Goal: Information Seeking & Learning: Check status

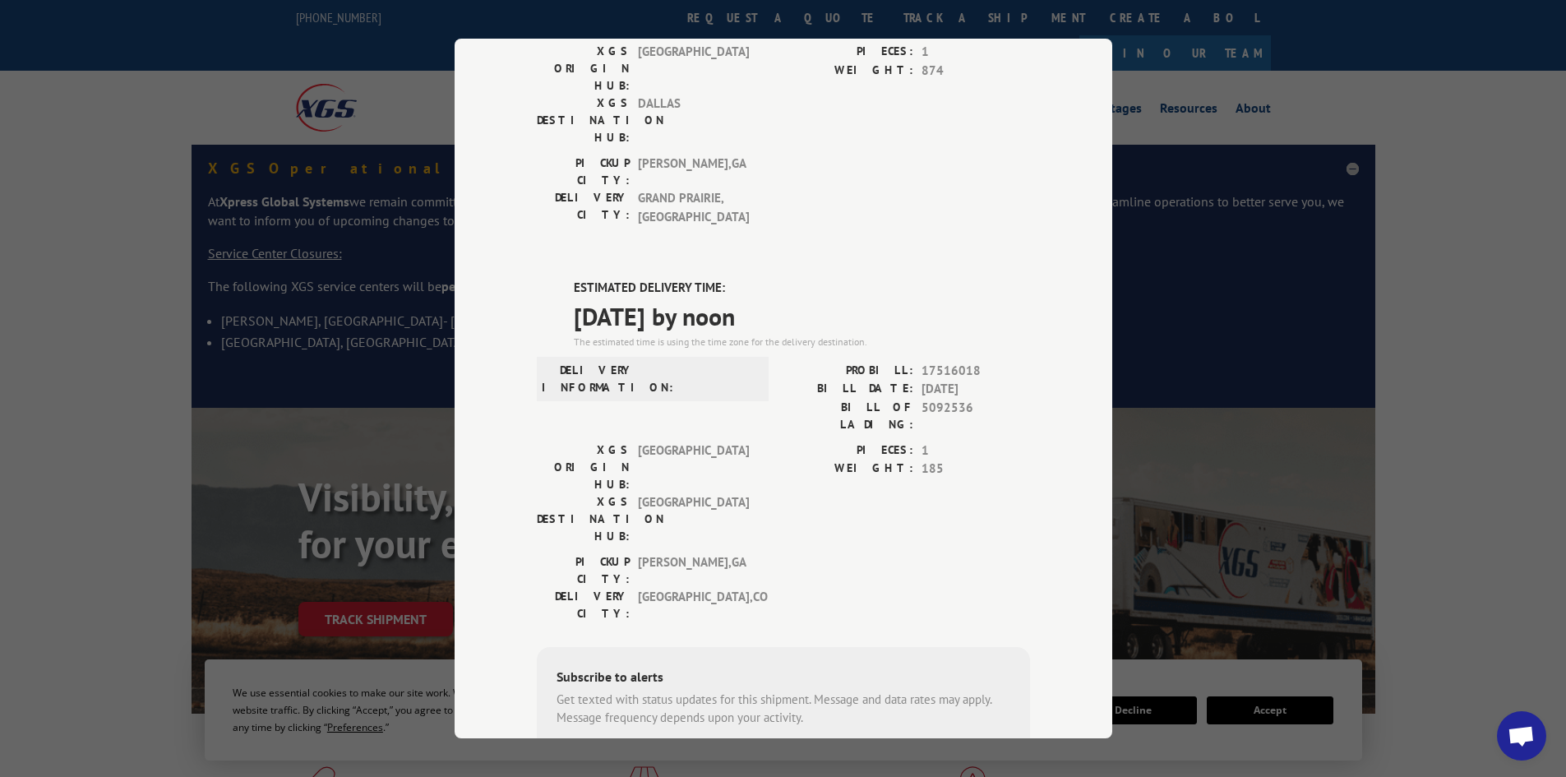
scroll to position [309, 0]
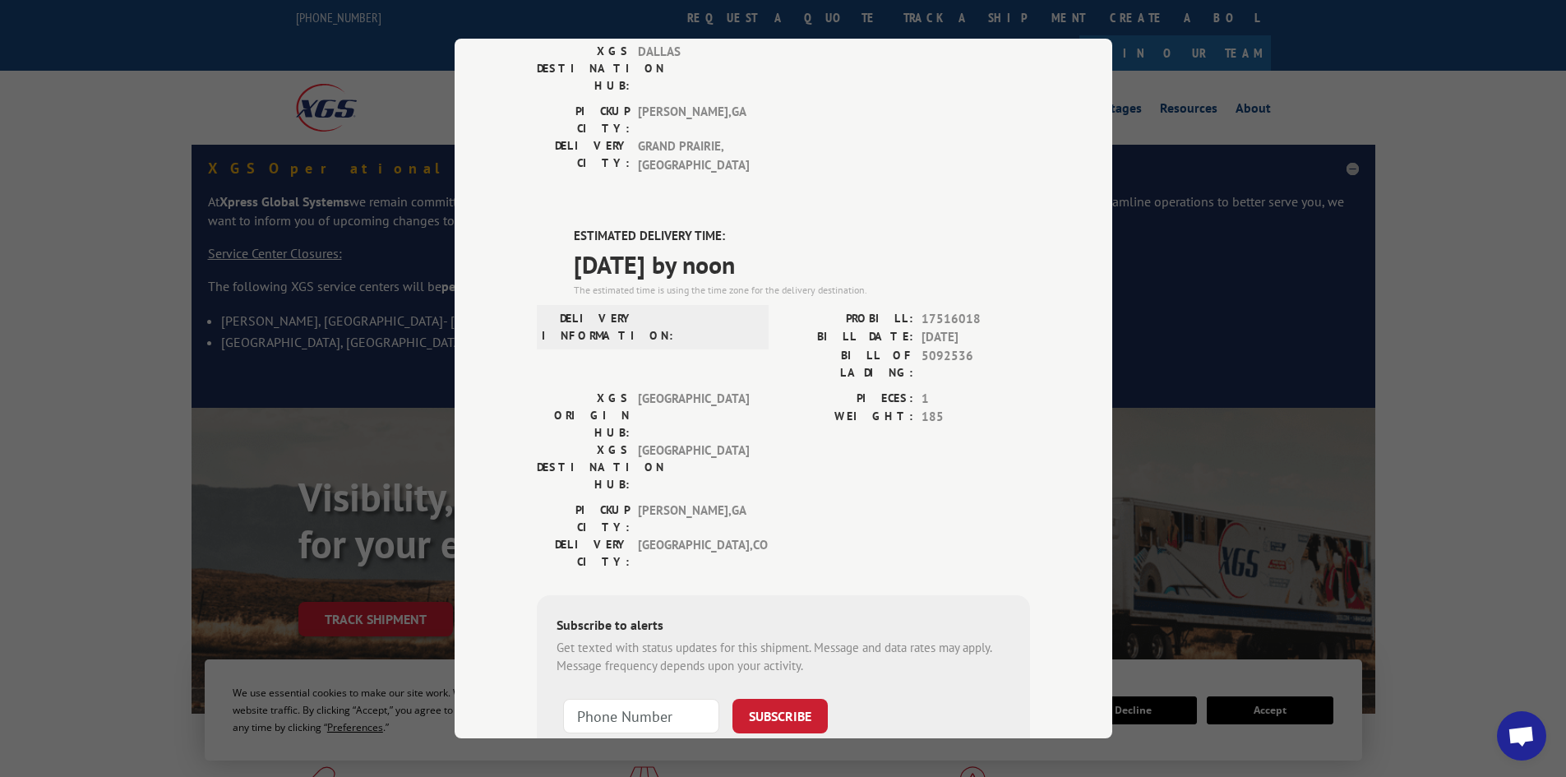
drag, startPoint x: 1197, startPoint y: 242, endPoint x: 1069, endPoint y: 125, distance: 173.3
click at [1197, 239] on div "Track Shipment WAREHOUSED DELIVERY INFORMATION: [DATE] 08:22 am Whse frt on R12…" at bounding box center [783, 388] width 1566 height 777
click at [1205, 340] on div "Track Shipment WAREHOUSED DELIVERY INFORMATION: [DATE] 08:22 am Whse frt on R12…" at bounding box center [783, 388] width 1566 height 777
click at [212, 67] on div "Track Shipment WAREHOUSED DELIVERY INFORMATION: [DATE] 08:22 am Whse frt on R12…" at bounding box center [783, 388] width 1566 height 777
click at [27, 119] on div "Track Shipment WAREHOUSED DELIVERY INFORMATION: [DATE] 08:22 am Whse frt on R12…" at bounding box center [783, 388] width 1566 height 777
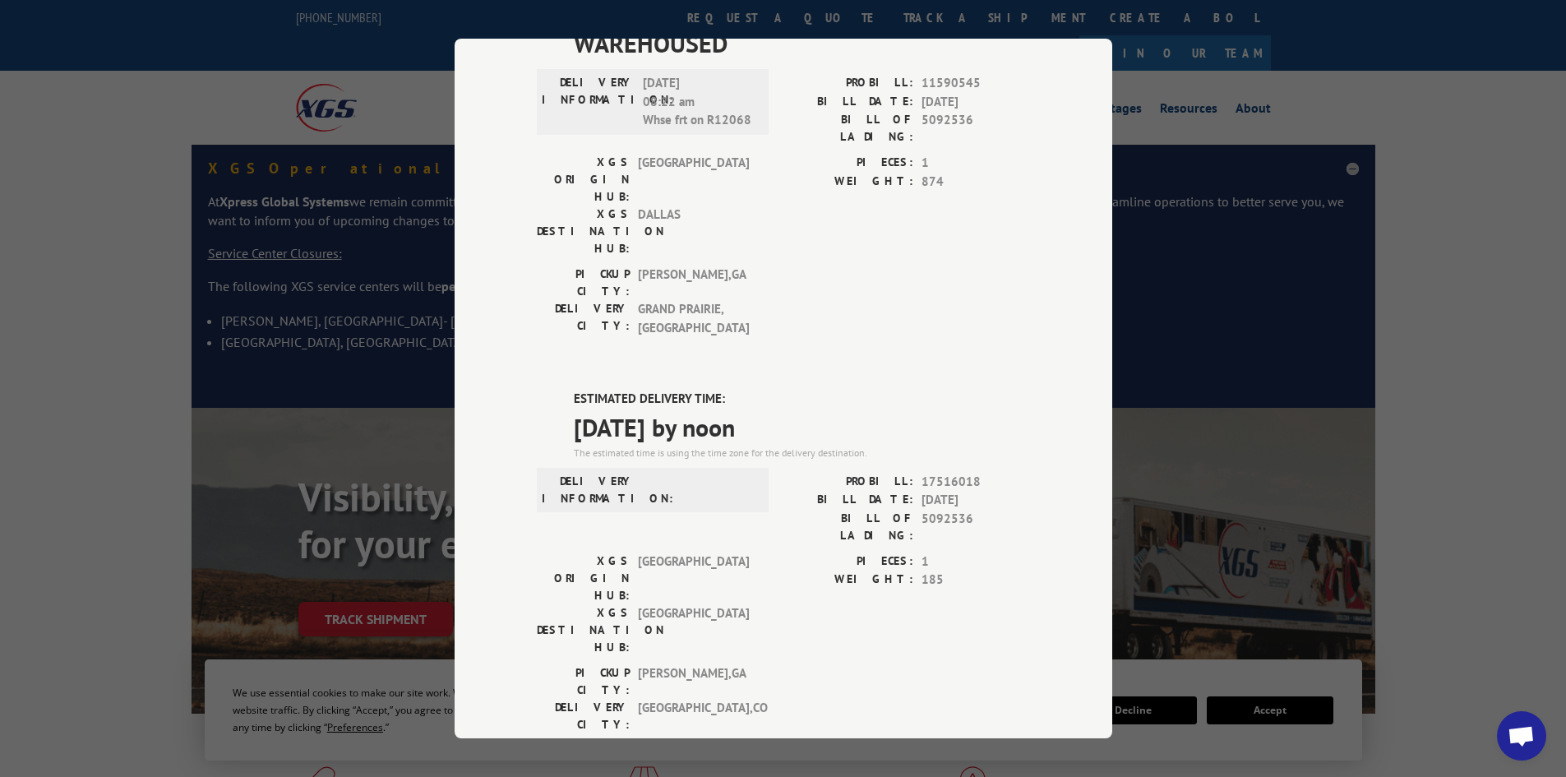
scroll to position [0, 0]
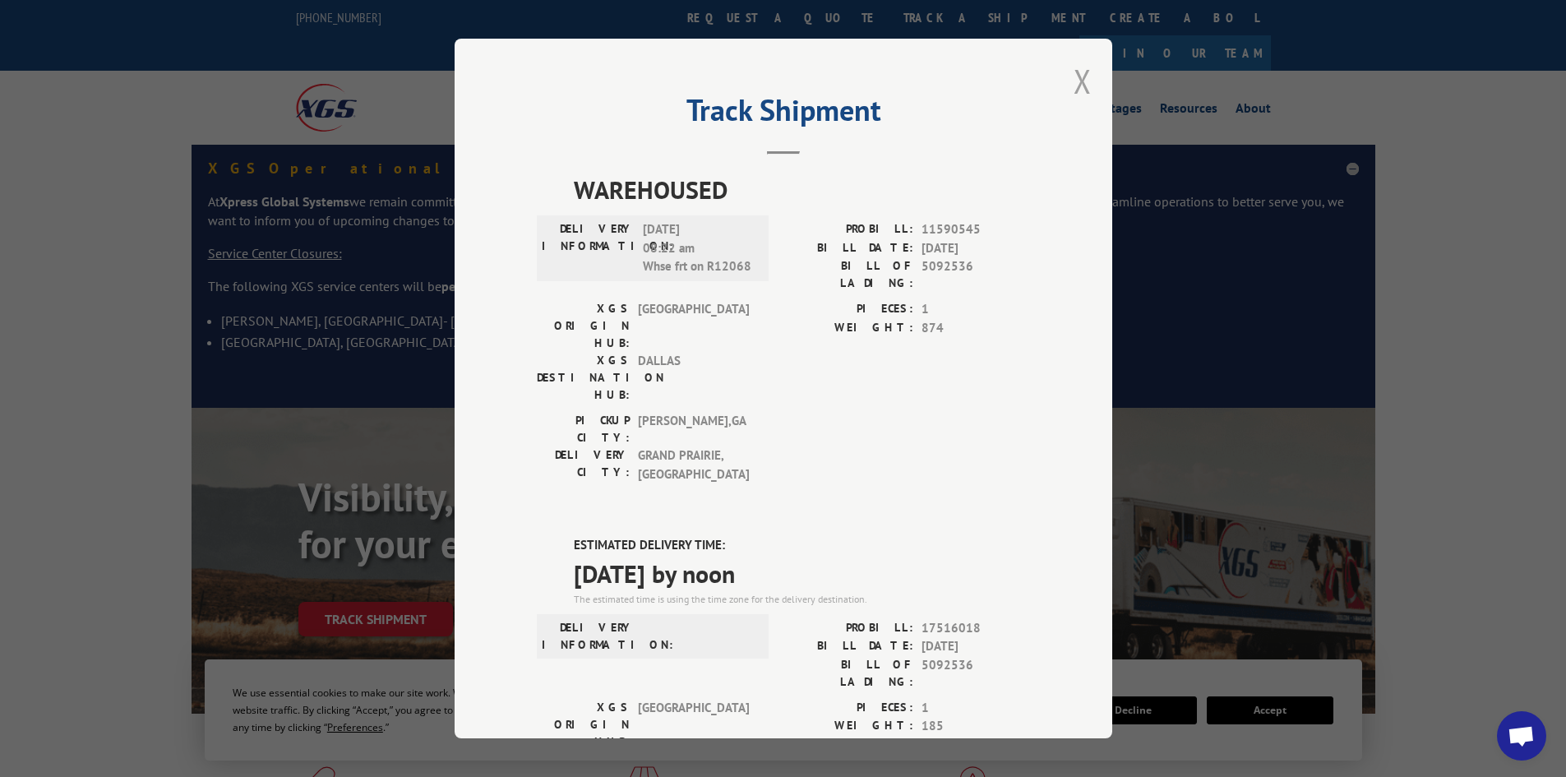
click at [1076, 85] on button "Close modal" at bounding box center [1082, 81] width 18 height 44
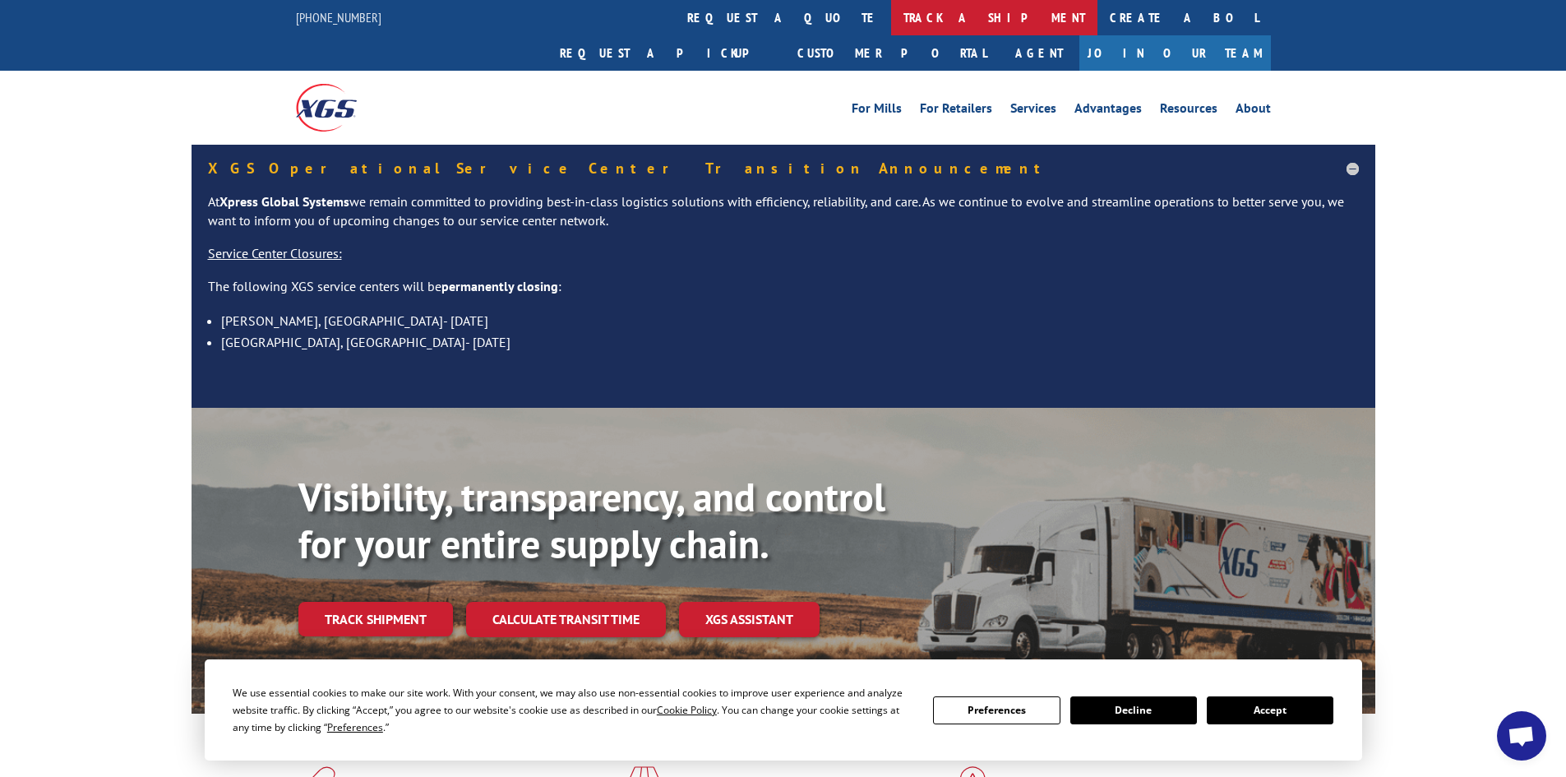
click at [891, 14] on link "track a shipment" at bounding box center [994, 17] width 206 height 35
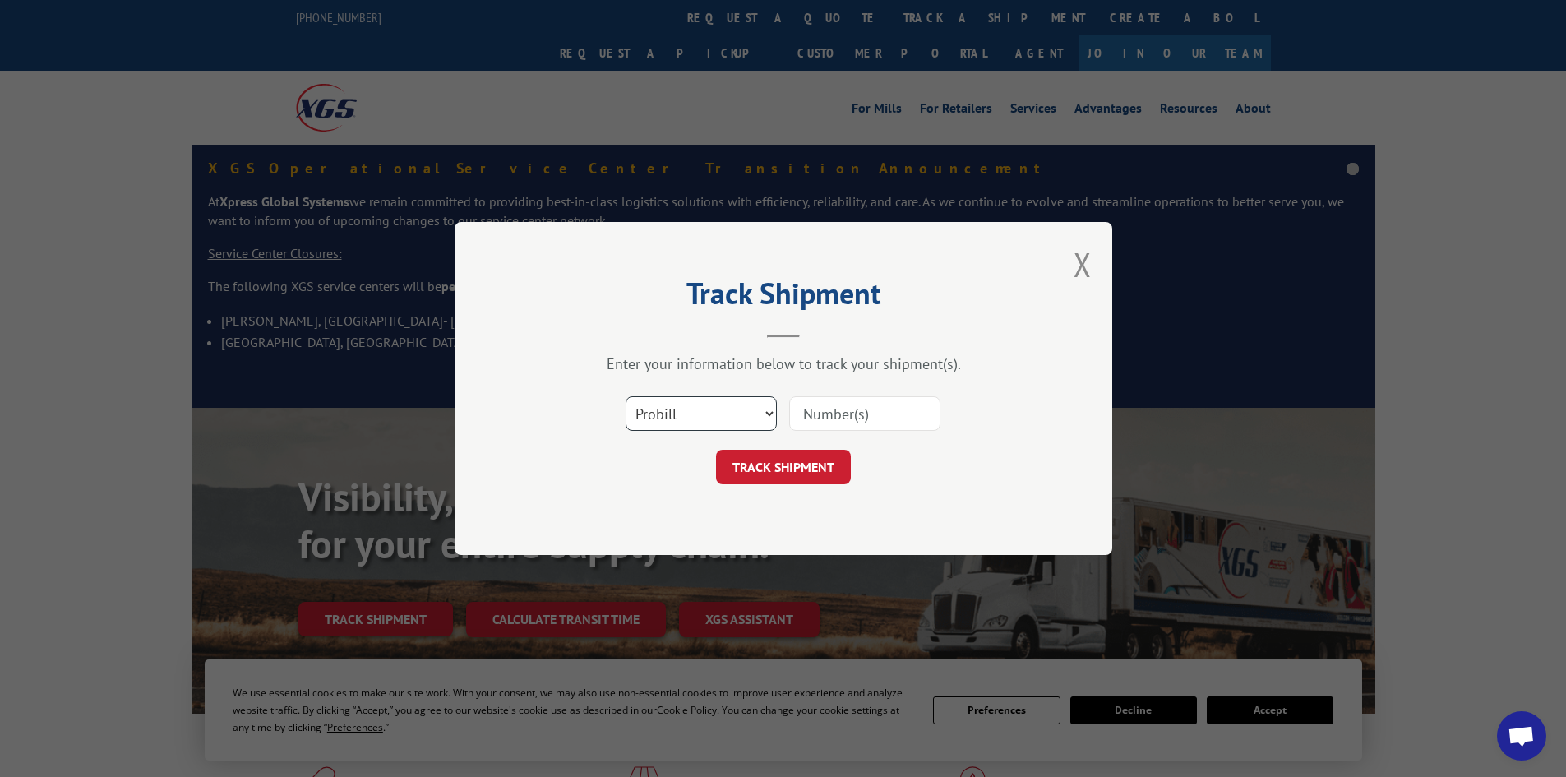
click at [643, 413] on select "Select category... Probill BOL PO" at bounding box center [700, 413] width 151 height 35
select select "bol"
click at [625, 396] on select "Select category... Probill BOL PO" at bounding box center [700, 413] width 151 height 35
click at [817, 408] on input at bounding box center [864, 413] width 151 height 35
paste input "5106086"
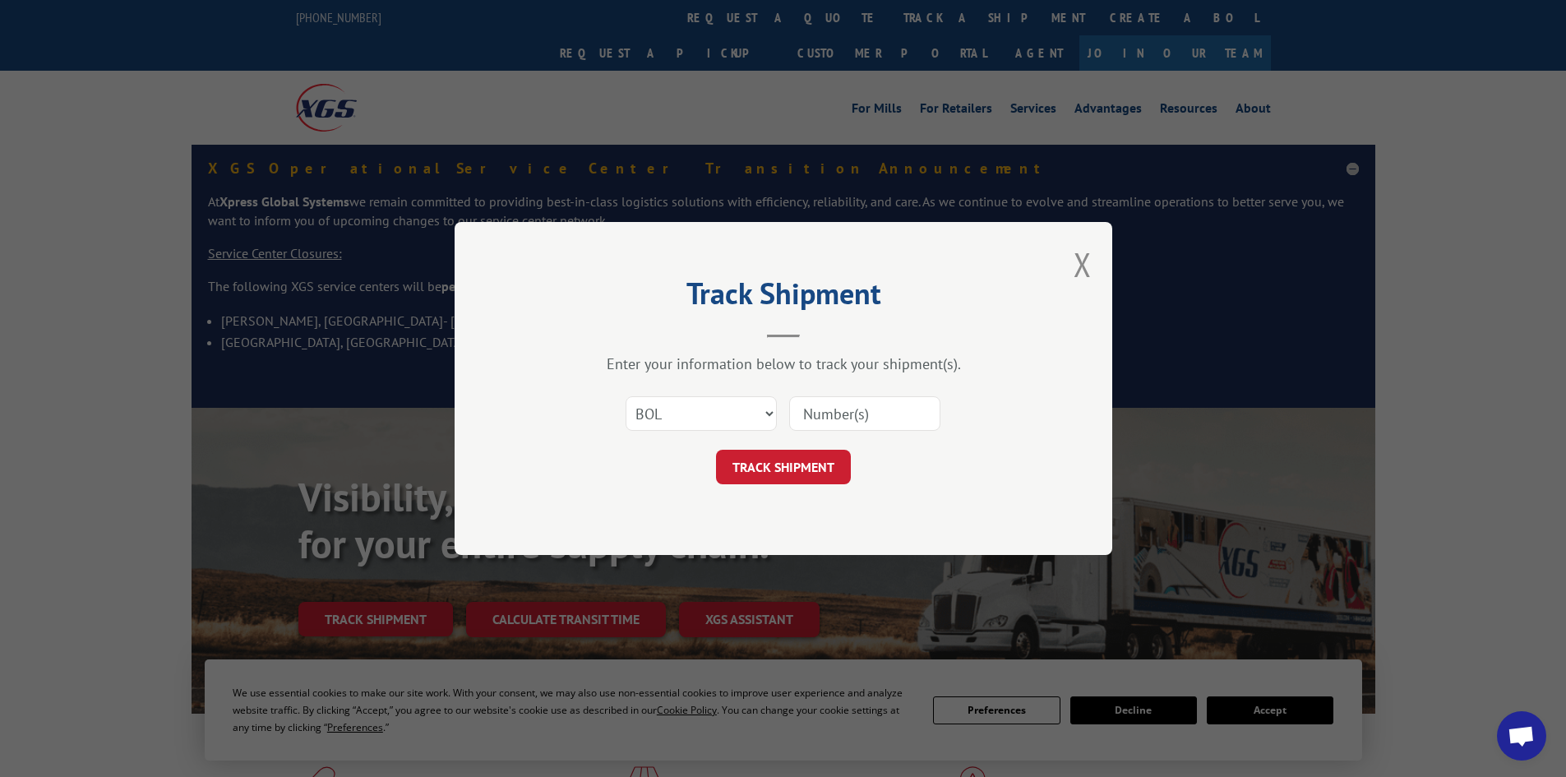
type input "5106086"
click button "TRACK SHIPMENT" at bounding box center [783, 467] width 135 height 35
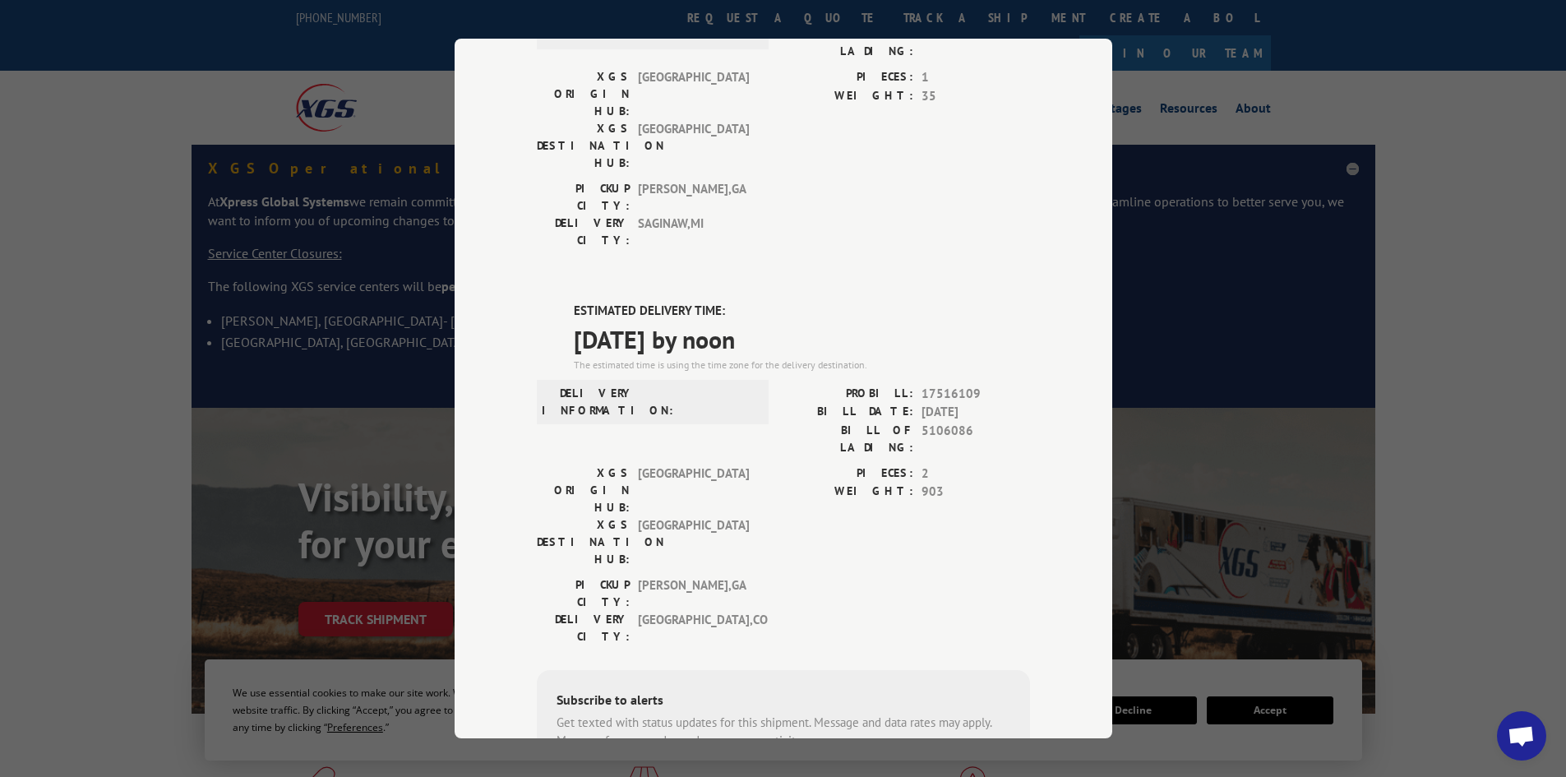
scroll to position [247, 0]
